Goal: Find contact information: Find contact information

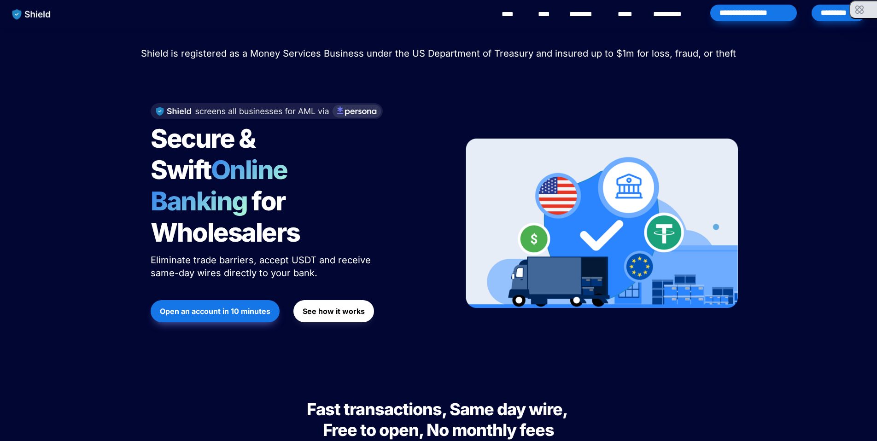
click at [871, 6] on button "button" at bounding box center [863, 9] width 28 height 18
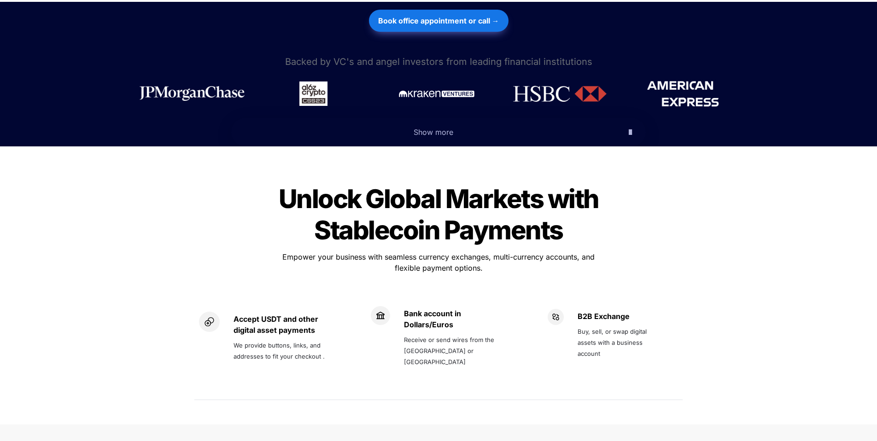
scroll to position [518, 0]
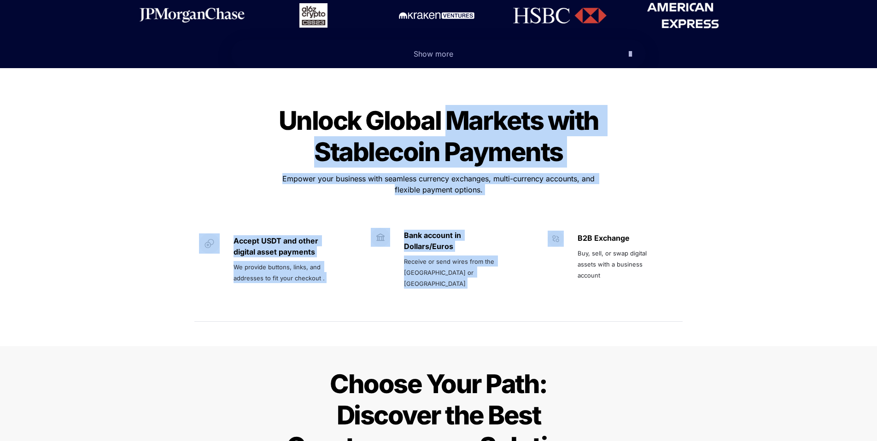
drag, startPoint x: 451, startPoint y: 87, endPoint x: 629, endPoint y: 160, distance: 193.2
click at [629, 160] on div "Unlock Global Markets with Stablecoin Payments Unlock Global Markets with Stabl…" at bounding box center [438, 214] width 507 height 245
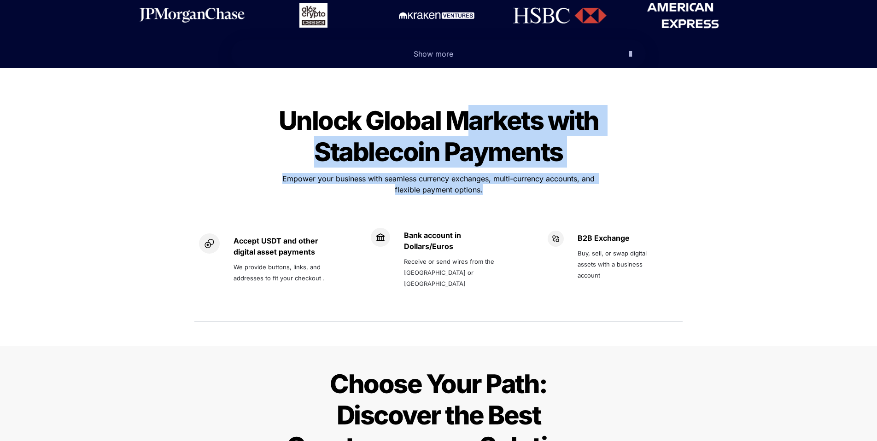
drag, startPoint x: 535, startPoint y: 152, endPoint x: 462, endPoint y: 105, distance: 87.0
click at [462, 105] on div "Unlock Global Markets with Stablecoin Payments Unlock Global Markets with Stabl…" at bounding box center [438, 214] width 507 height 245
click at [462, 105] on span "Unlock Global Markets with Stablecoin Payments" at bounding box center [441, 136] width 325 height 63
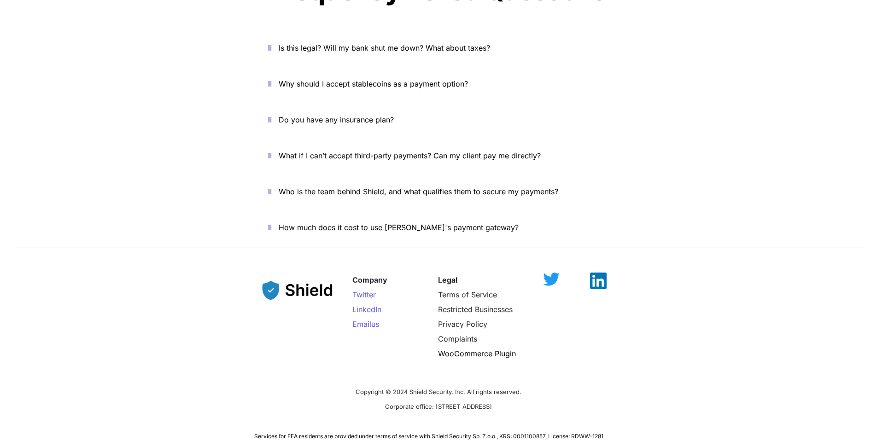
scroll to position [3190, 0]
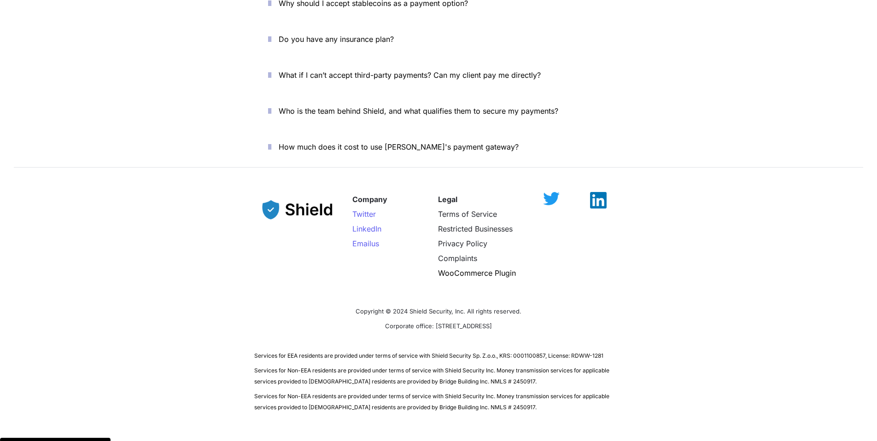
drag, startPoint x: 490, startPoint y: 295, endPoint x: 523, endPoint y: 295, distance: 32.7
click at [523, 318] on p "Corporate office: [STREET_ADDRESS]" at bounding box center [438, 325] width 369 height 15
drag, startPoint x: 524, startPoint y: 295, endPoint x: 341, endPoint y: 294, distance: 182.4
click at [341, 318] on p "Corporate office: [STREET_ADDRESS]" at bounding box center [438, 325] width 369 height 15
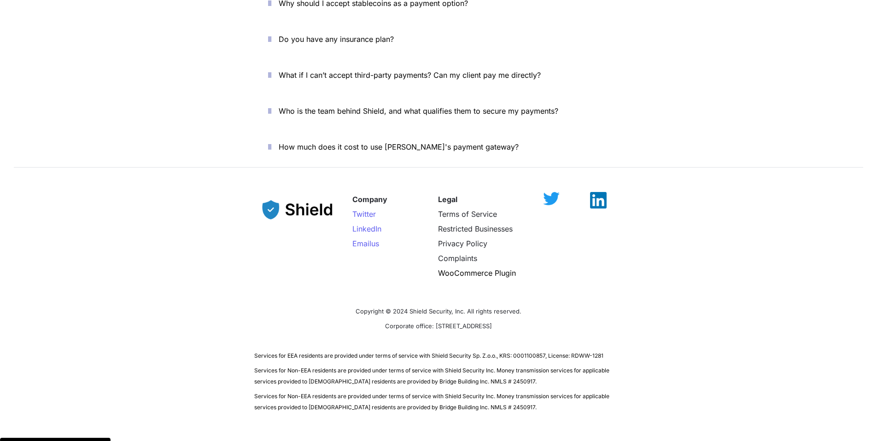
click at [341, 318] on p "Corporate office: [STREET_ADDRESS]" at bounding box center [438, 325] width 369 height 15
drag, startPoint x: 367, startPoint y: 276, endPoint x: 527, endPoint y: 299, distance: 162.5
click at [527, 299] on div "Company Twitter LinkedIn Email us Legal Terms of Service Restricted Businesses …" at bounding box center [438, 299] width 877 height 250
click at [527, 318] on p "Corporate office: [STREET_ADDRESS]" at bounding box center [438, 325] width 369 height 15
click at [371, 224] on span "LinkedIn" at bounding box center [366, 228] width 29 height 9
